Goal: Transaction & Acquisition: Download file/media

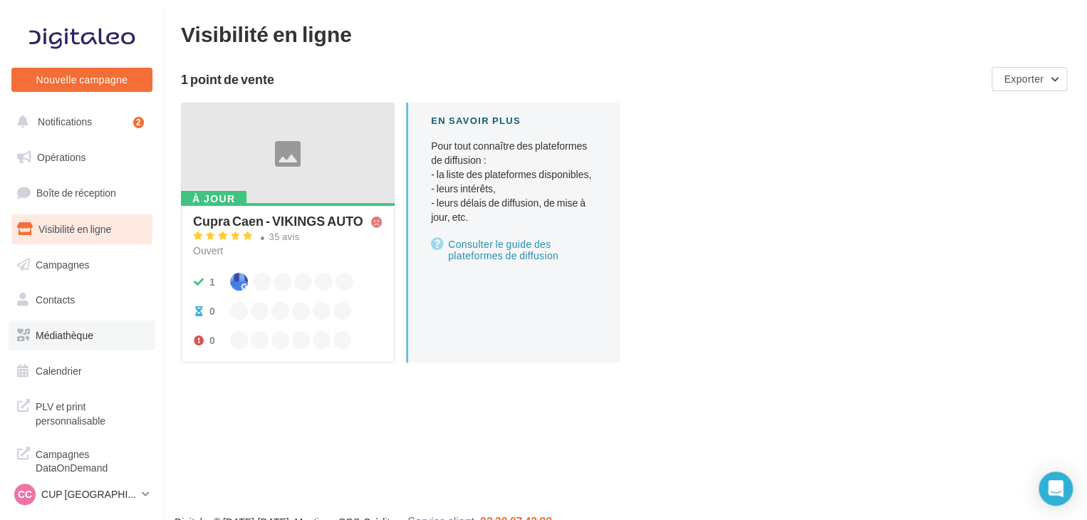
click at [88, 335] on span "Médiathèque" at bounding box center [65, 335] width 58 height 12
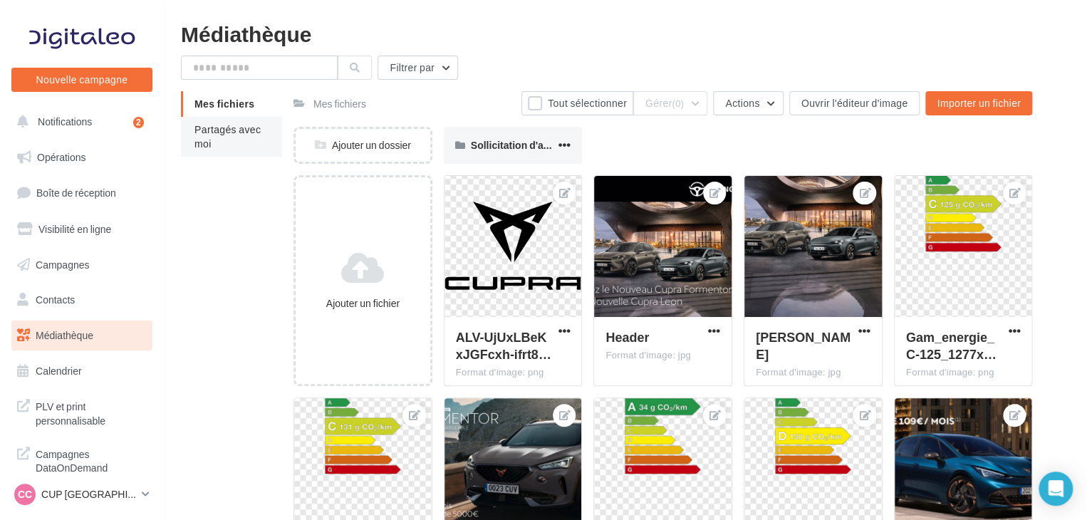
click at [239, 134] on span "Partagés avec moi" at bounding box center [227, 136] width 66 height 26
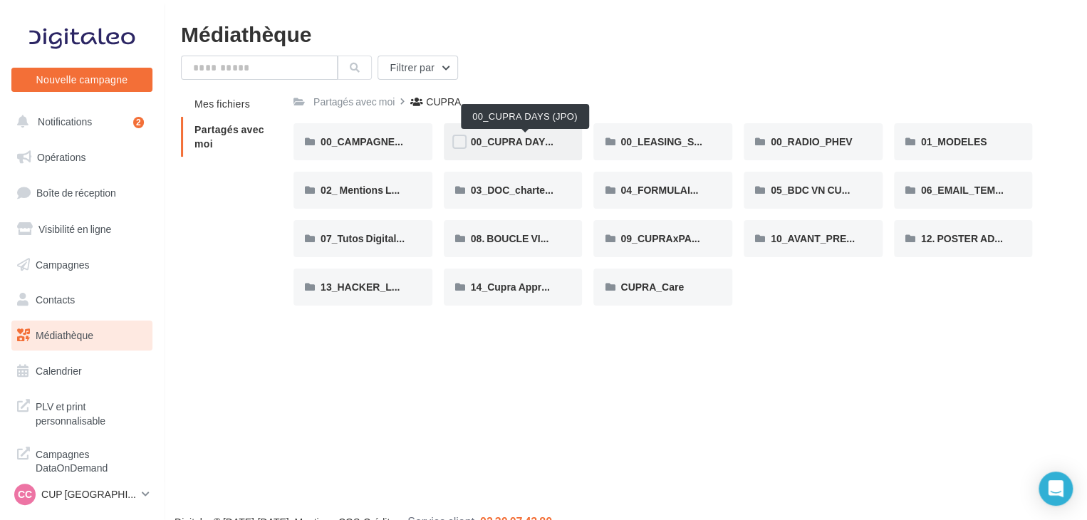
click at [510, 140] on span "00_CUPRA DAYS (JPO)" at bounding box center [526, 141] width 110 height 12
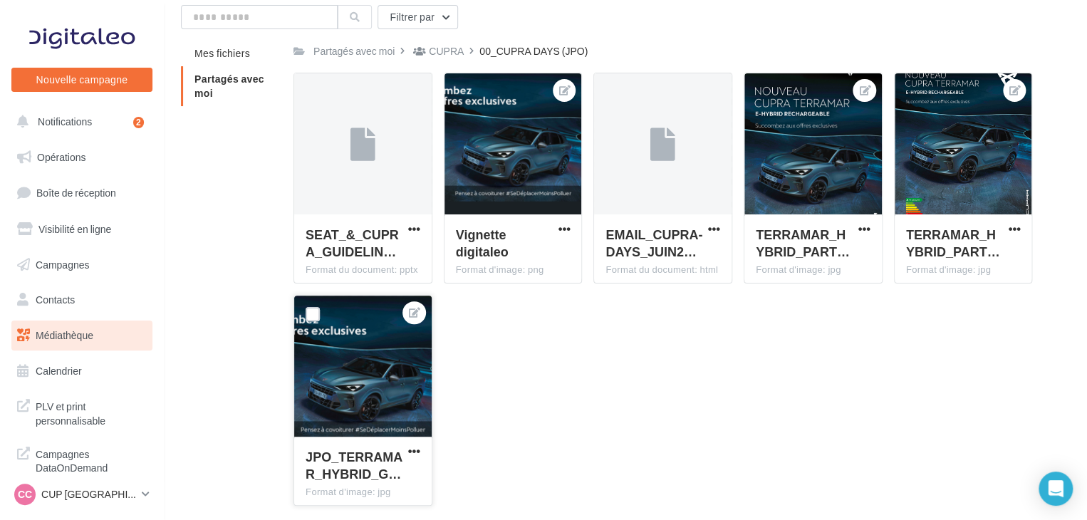
scroll to position [108, 0]
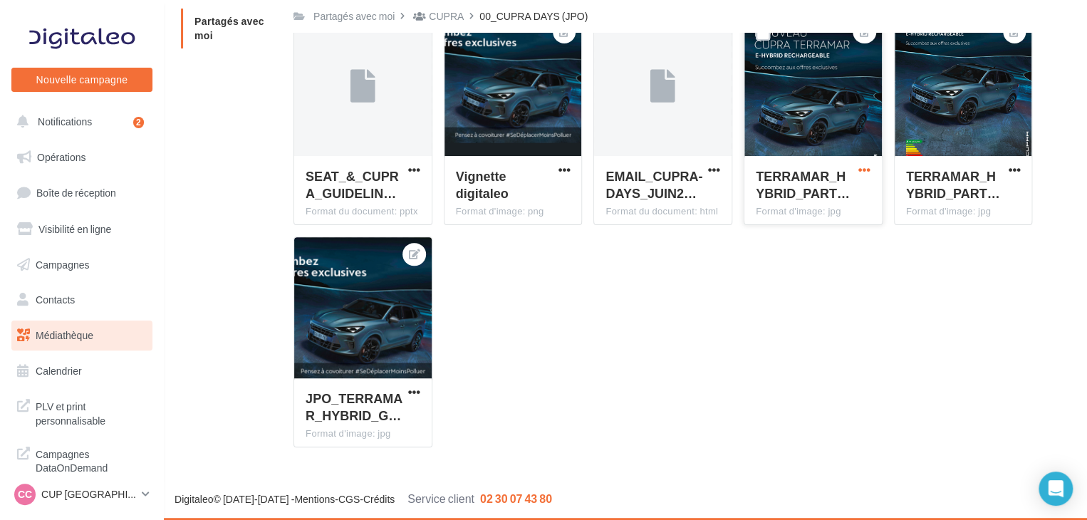
click at [867, 168] on span "button" at bounding box center [864, 170] width 12 height 12
click at [792, 243] on button "Télécharger" at bounding box center [799, 235] width 146 height 37
click at [414, 394] on span "button" at bounding box center [414, 392] width 12 height 12
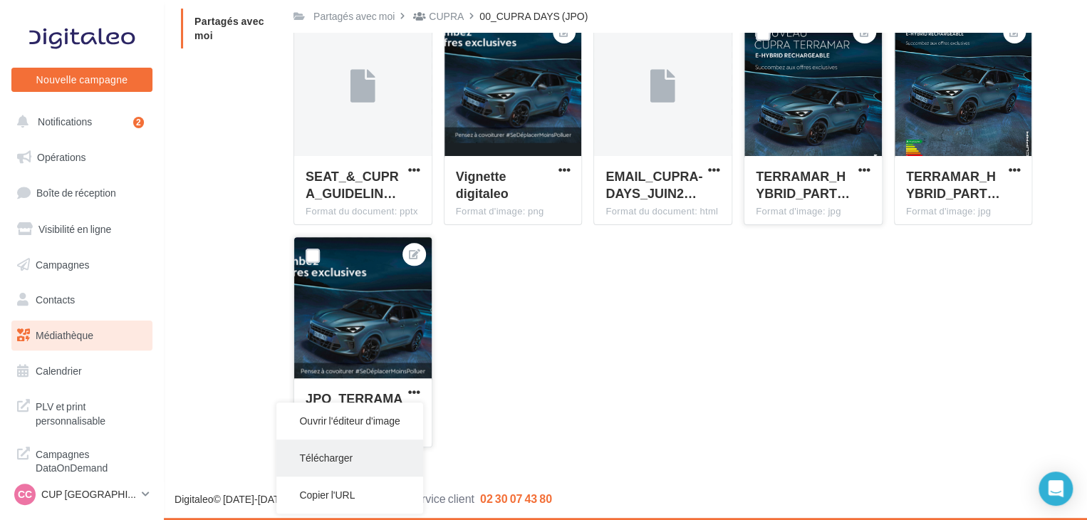
click at [343, 469] on button "Télécharger" at bounding box center [349, 457] width 146 height 37
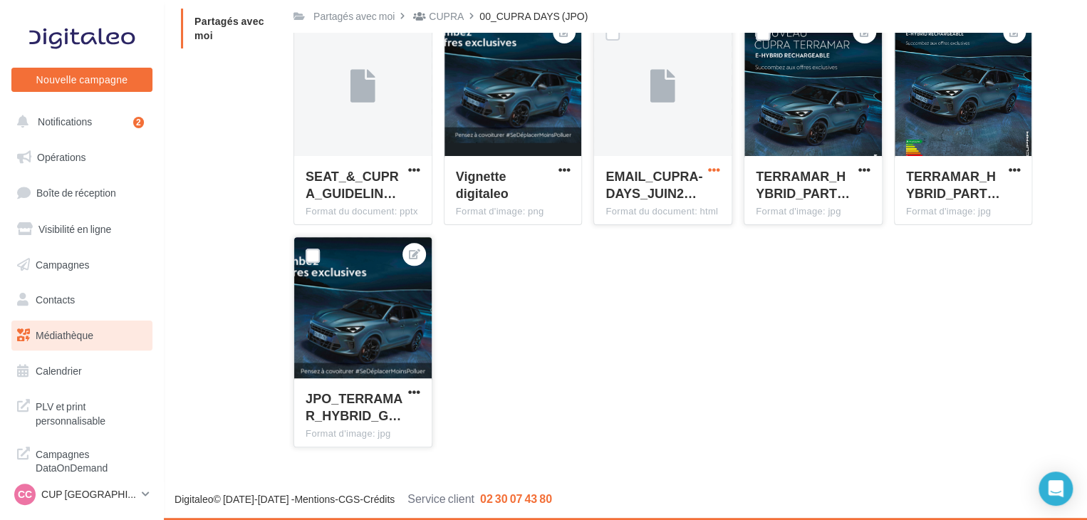
click at [716, 167] on span "button" at bounding box center [714, 170] width 12 height 12
click at [654, 192] on button "Télécharger" at bounding box center [651, 198] width 142 height 37
